Goal: Information Seeking & Learning: Compare options

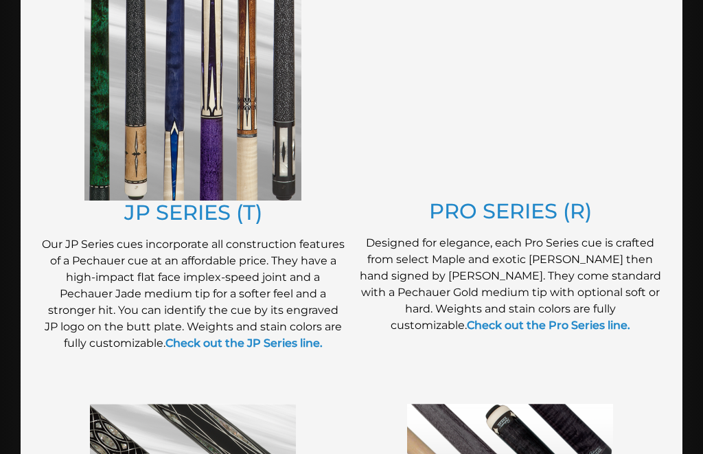
scroll to position [797, 0]
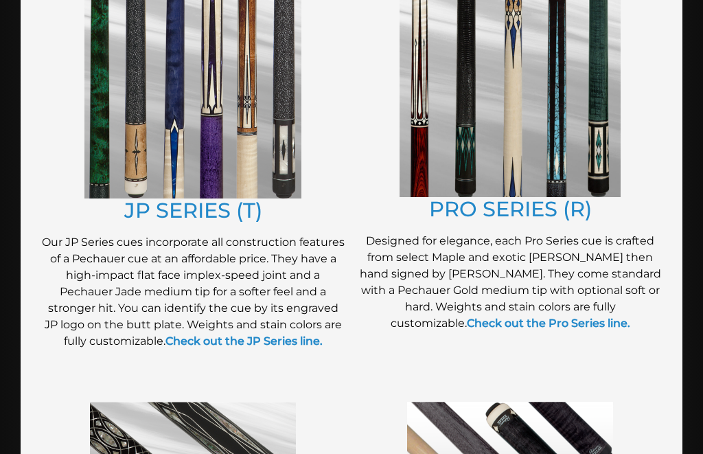
click at [141, 177] on img at bounding box center [192, 90] width 217 height 215
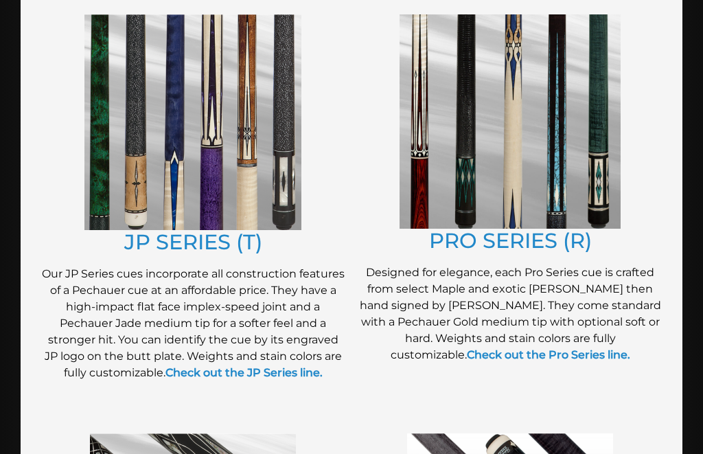
scroll to position [742, 0]
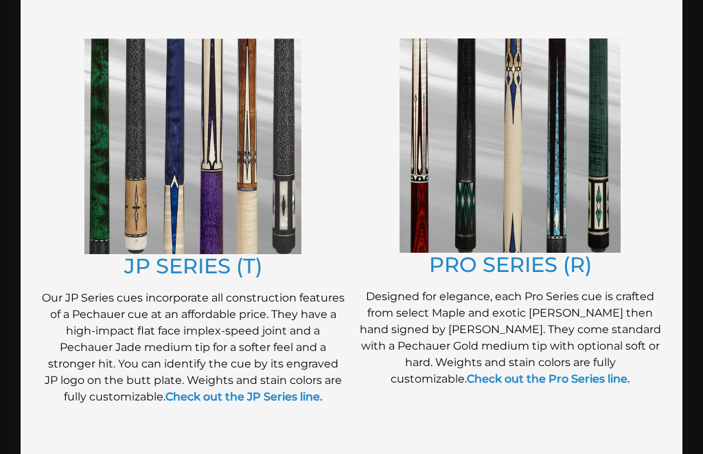
click at [484, 187] on img at bounding box center [509, 145] width 221 height 214
click at [130, 173] on img at bounding box center [192, 145] width 217 height 215
click at [453, 191] on img at bounding box center [509, 145] width 221 height 214
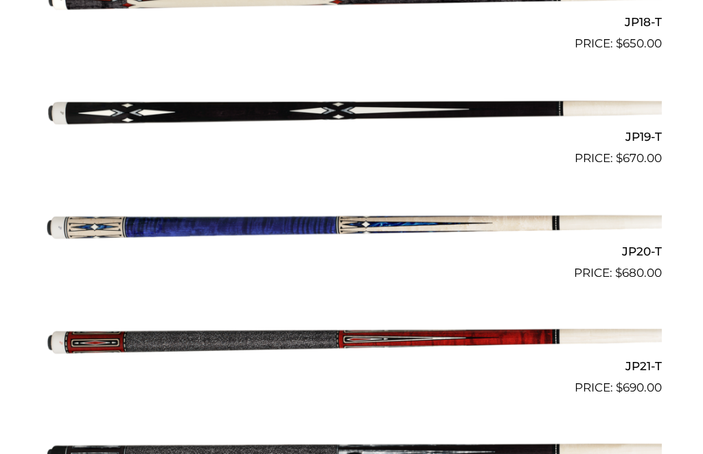
scroll to position [2437, 0]
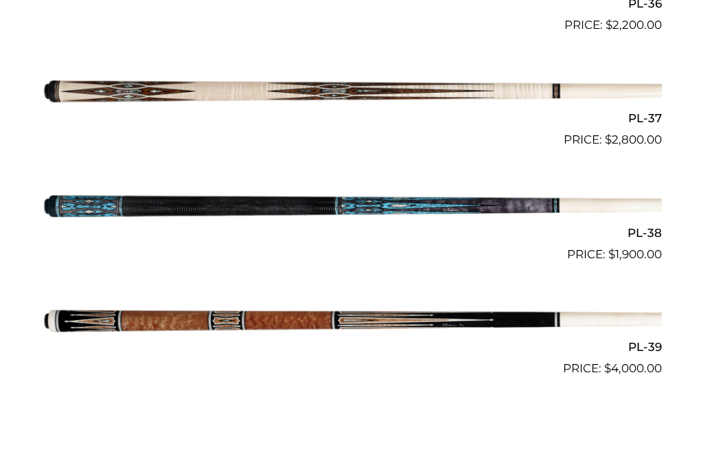
scroll to position [3491, 0]
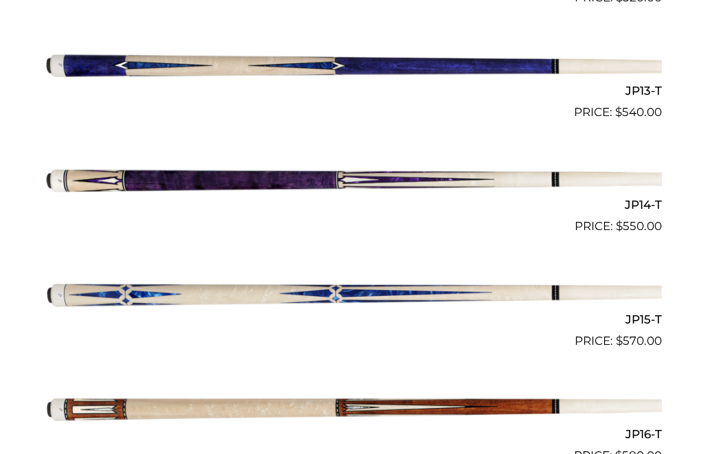
scroll to position [1807, 0]
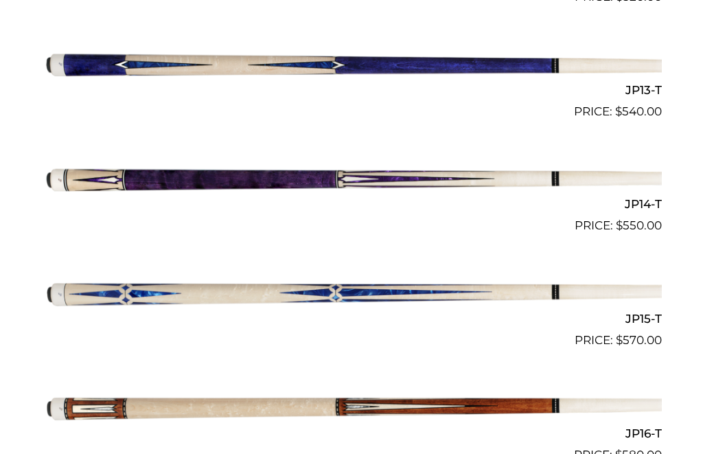
click at [62, 398] on img at bounding box center [351, 406] width 620 height 103
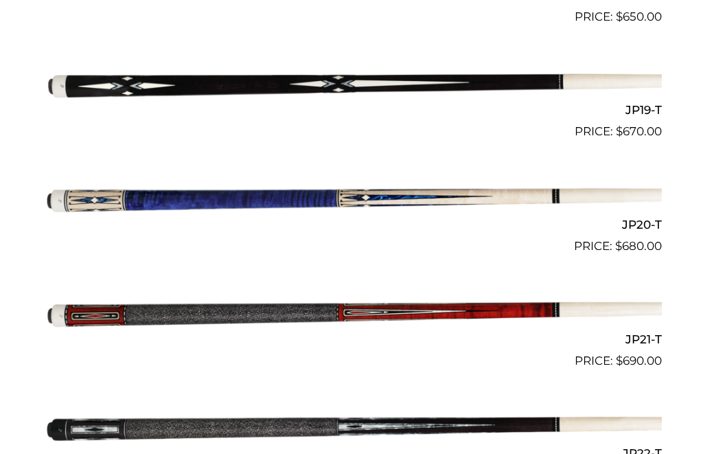
scroll to position [2465, 0]
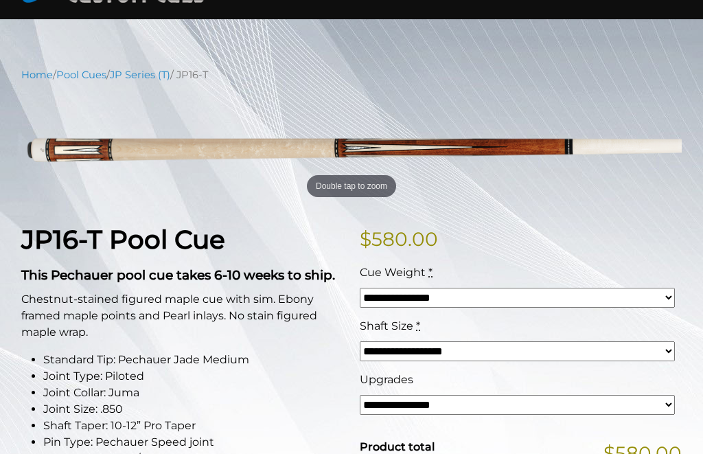
scroll to position [115, 0]
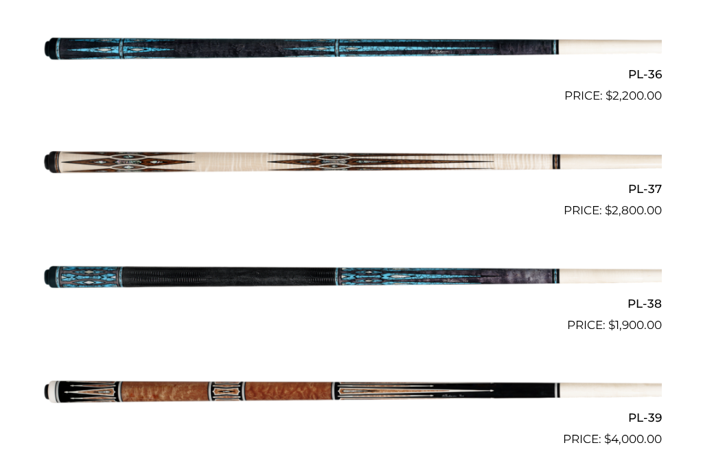
scroll to position [3423, 0]
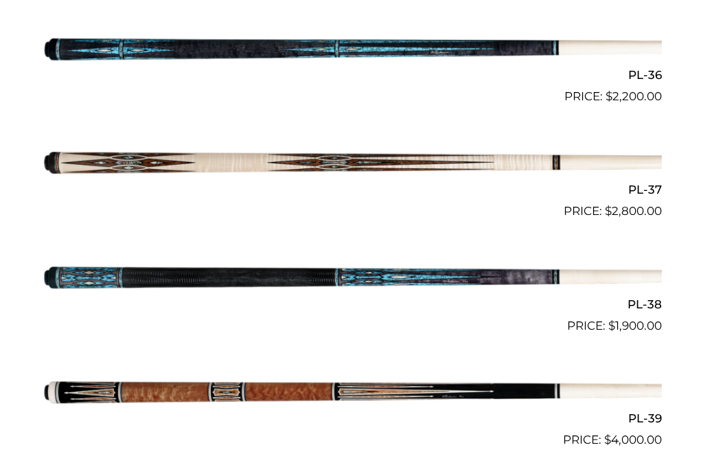
click at [73, 375] on img at bounding box center [351, 391] width 620 height 103
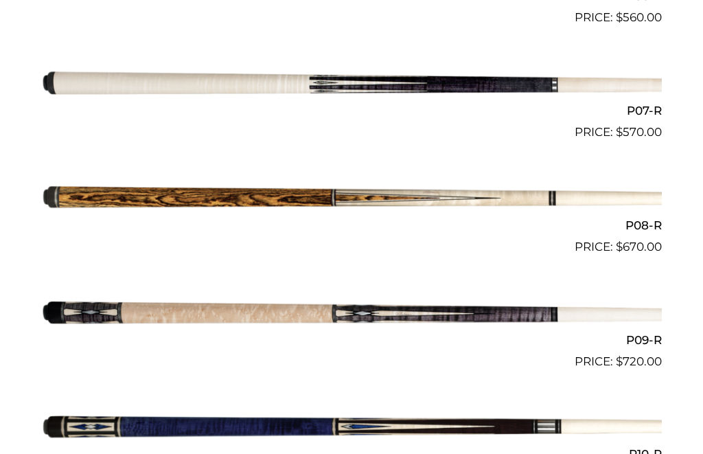
scroll to position [1099, 0]
click at [198, 315] on img at bounding box center [351, 313] width 620 height 103
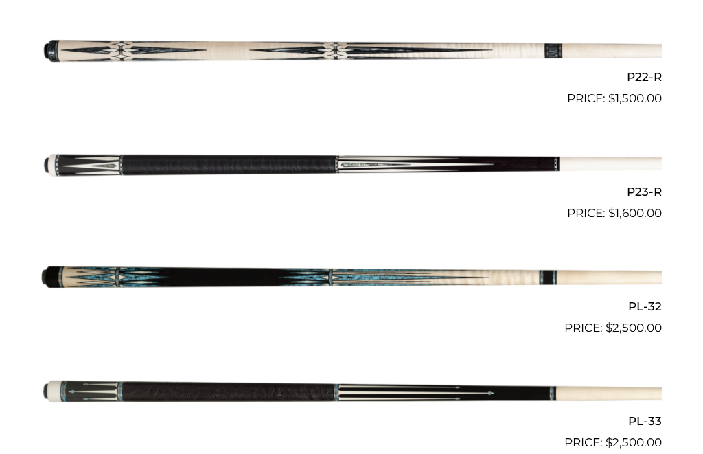
scroll to position [2848, 0]
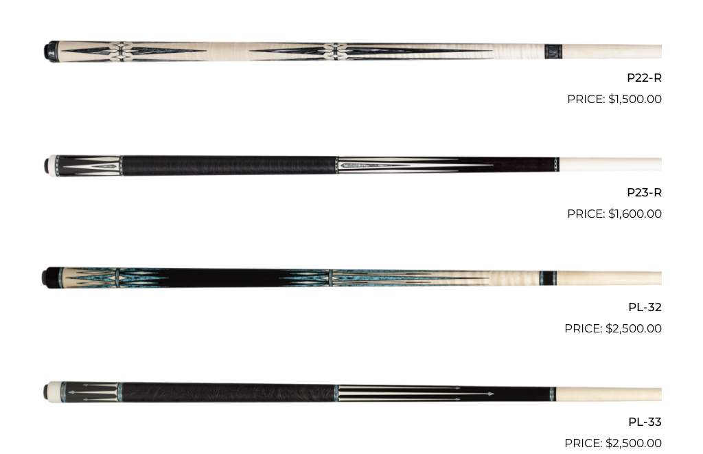
click at [208, 259] on img at bounding box center [351, 279] width 620 height 103
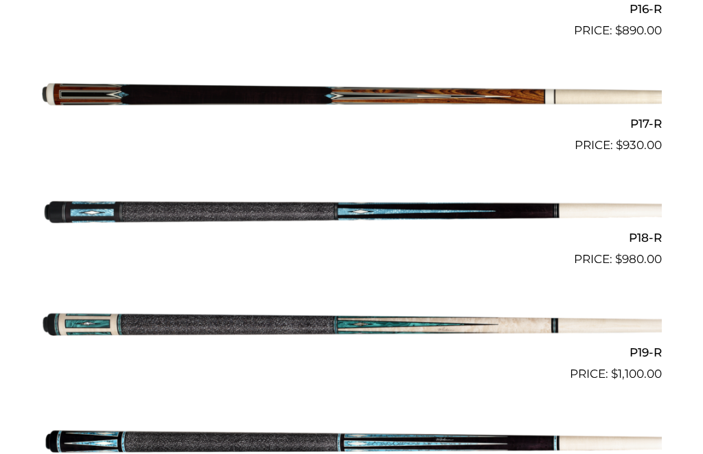
scroll to position [2218, 0]
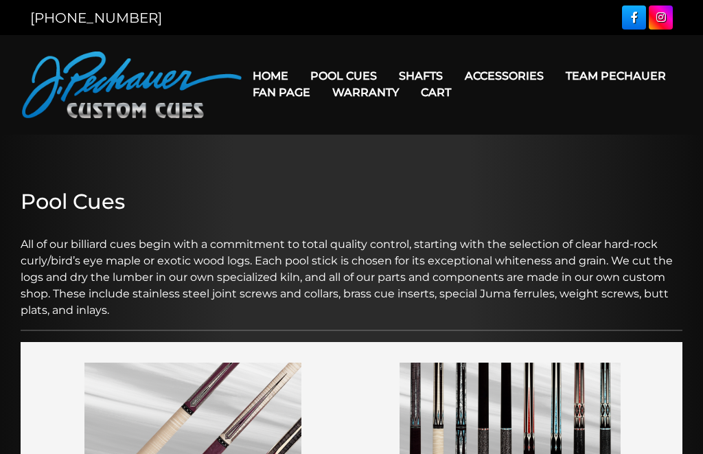
scroll to position [742, 0]
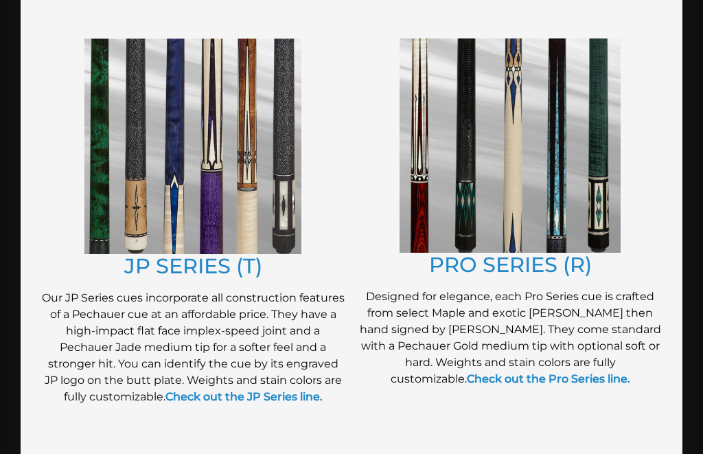
click at [174, 167] on img at bounding box center [192, 145] width 217 height 215
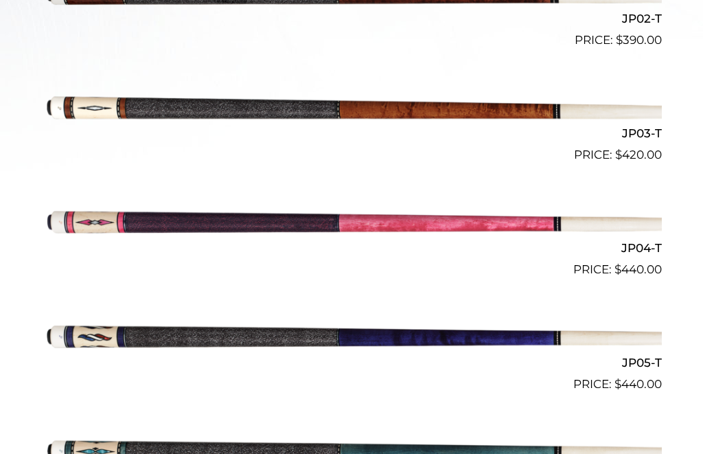
scroll to position [618, 0]
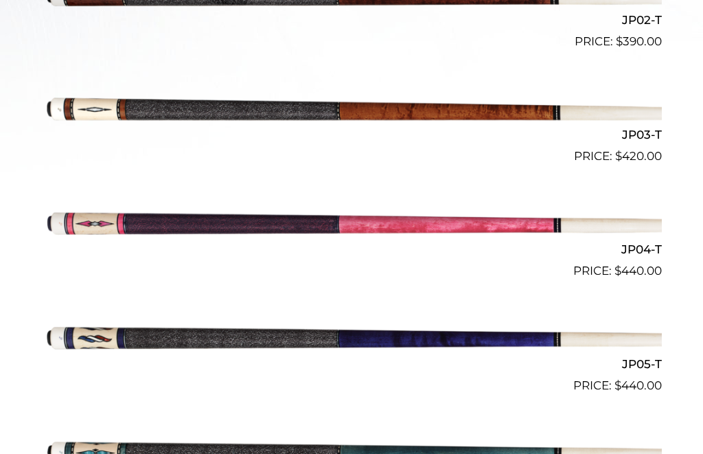
click at [201, 106] on img at bounding box center [351, 107] width 620 height 103
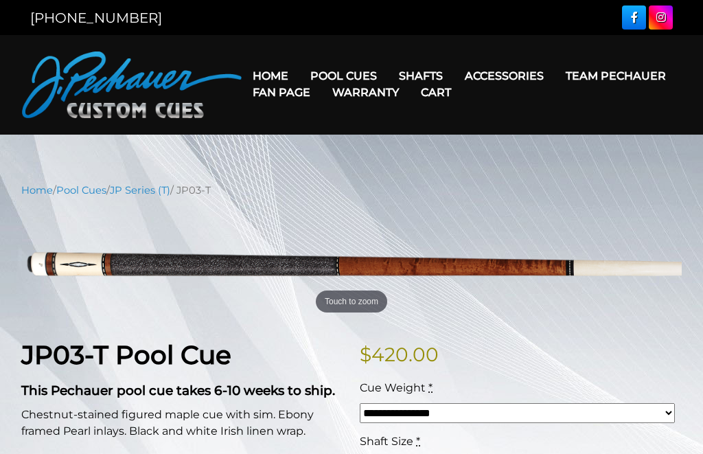
click at [267, 72] on link "Home" at bounding box center [271, 75] width 58 height 35
